Goal: Task Accomplishment & Management: Complete application form

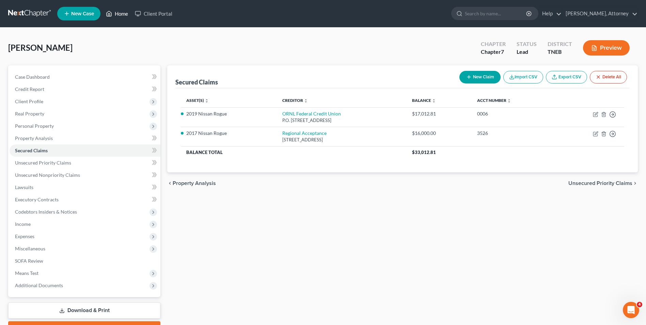
click at [116, 8] on link "Home" at bounding box center [117, 13] width 29 height 12
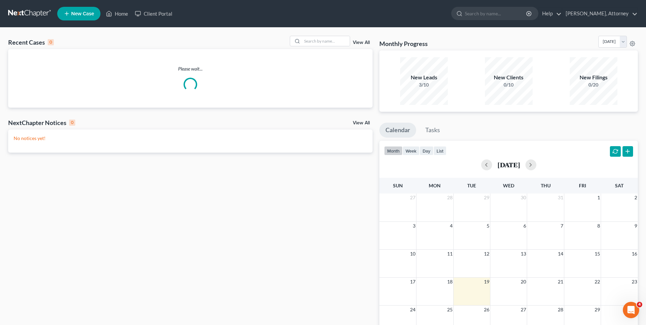
click at [73, 15] on span "New Case" at bounding box center [82, 13] width 23 height 5
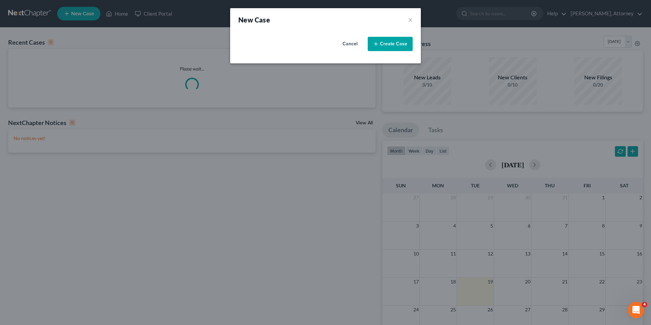
select select "74"
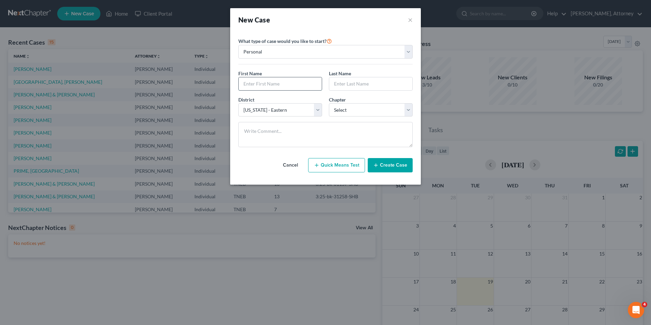
click at [250, 88] on input "text" at bounding box center [280, 83] width 83 height 13
type input "[PERSON_NAME]"
type input "ZAJD"
click at [354, 106] on select "Select 7 11 12 13" at bounding box center [371, 110] width 84 height 14
select select "0"
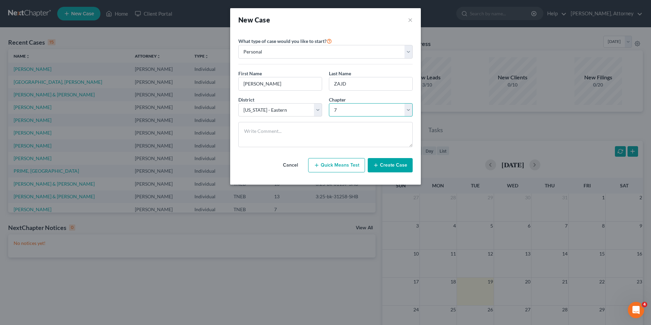
click at [329, 103] on select "Select 7 11 12 13" at bounding box center [371, 110] width 84 height 14
click at [397, 167] on button "Create Case" at bounding box center [390, 165] width 45 height 14
